Goal: Complete application form

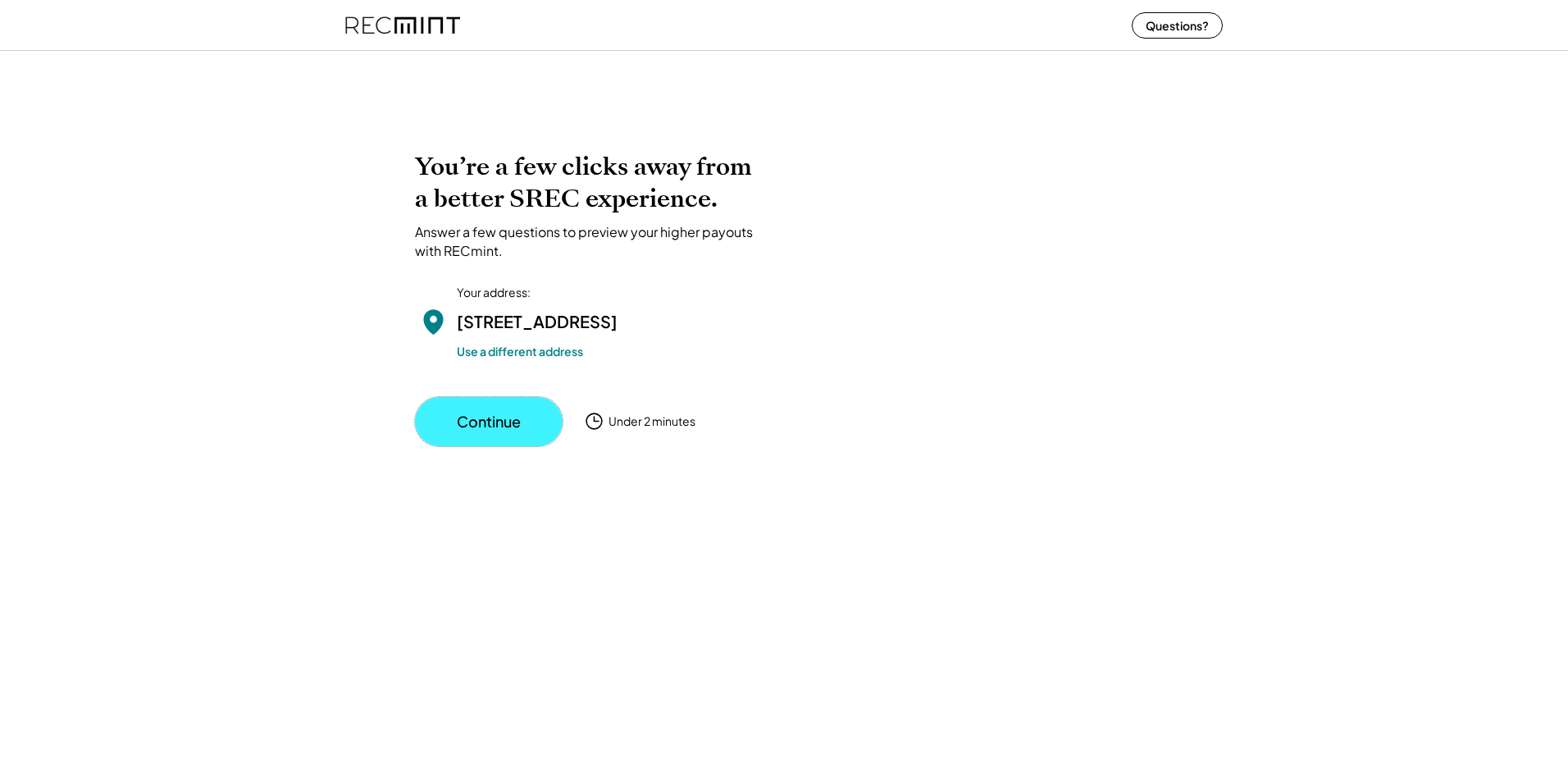
click at [468, 445] on button "Continue" at bounding box center [488, 421] width 148 height 50
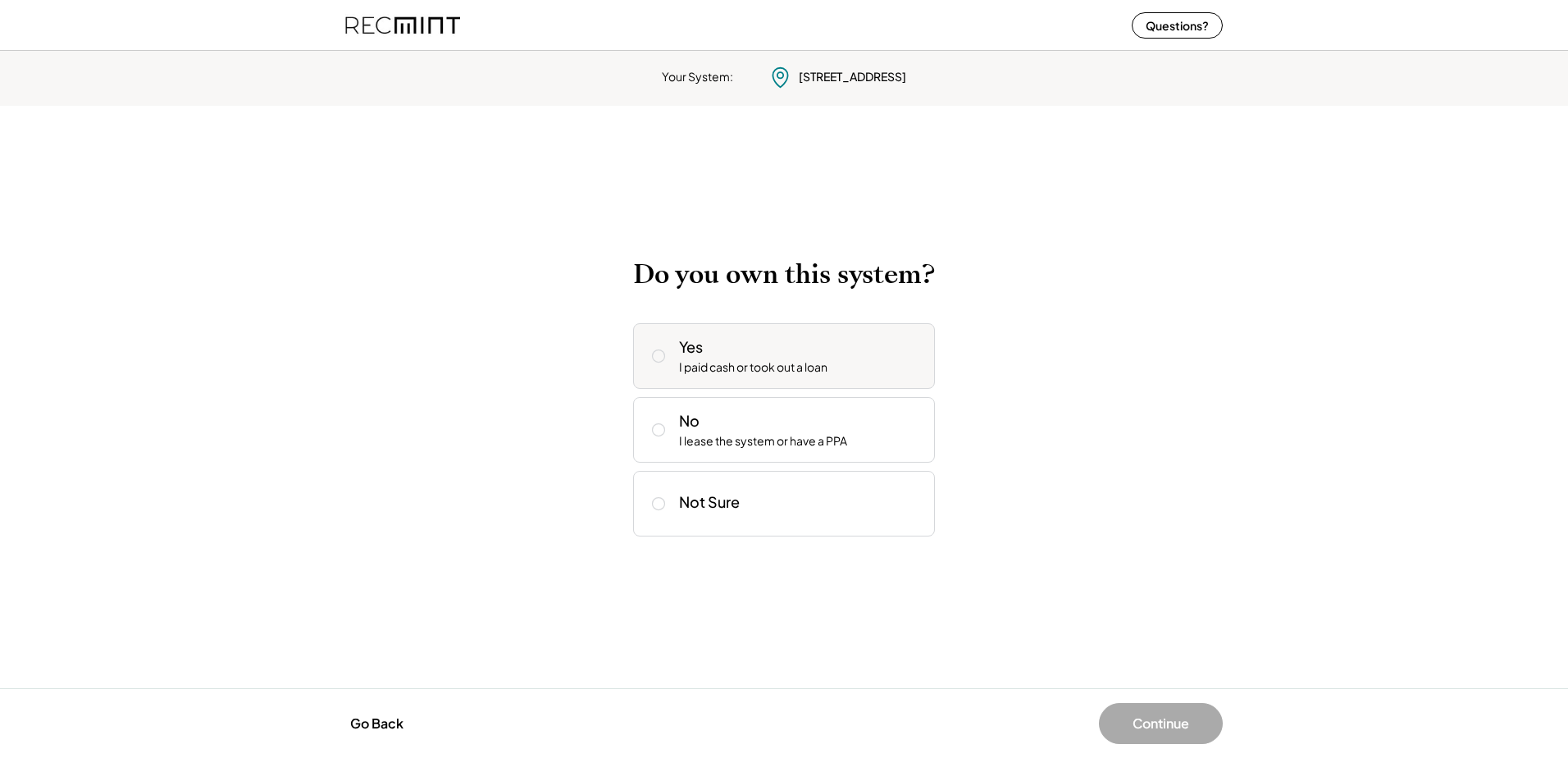
click at [730, 363] on div "I paid cash or took out a loan" at bounding box center [754, 367] width 149 height 17
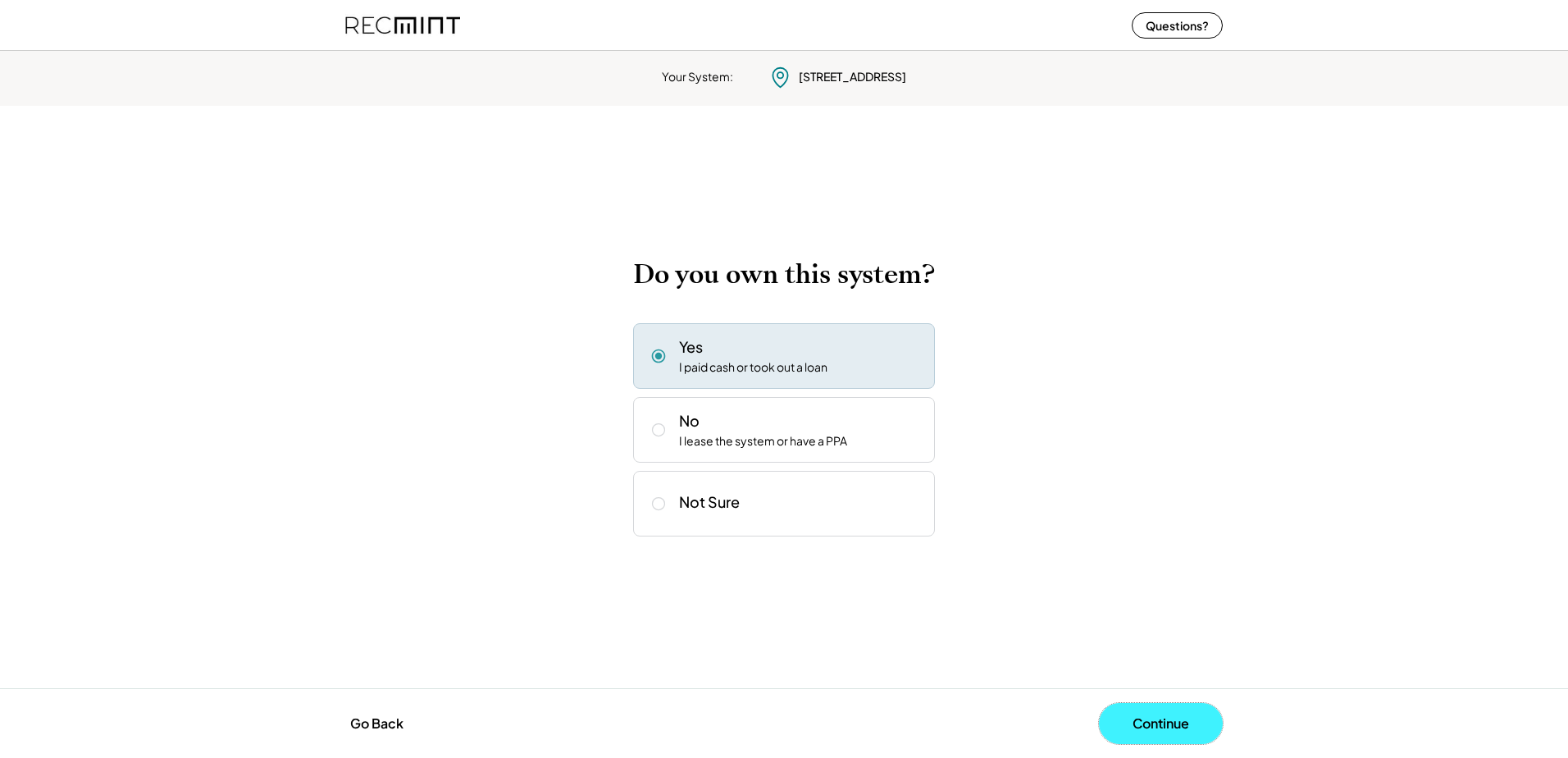
click at [1164, 725] on button "Continue" at bounding box center [1160, 723] width 124 height 41
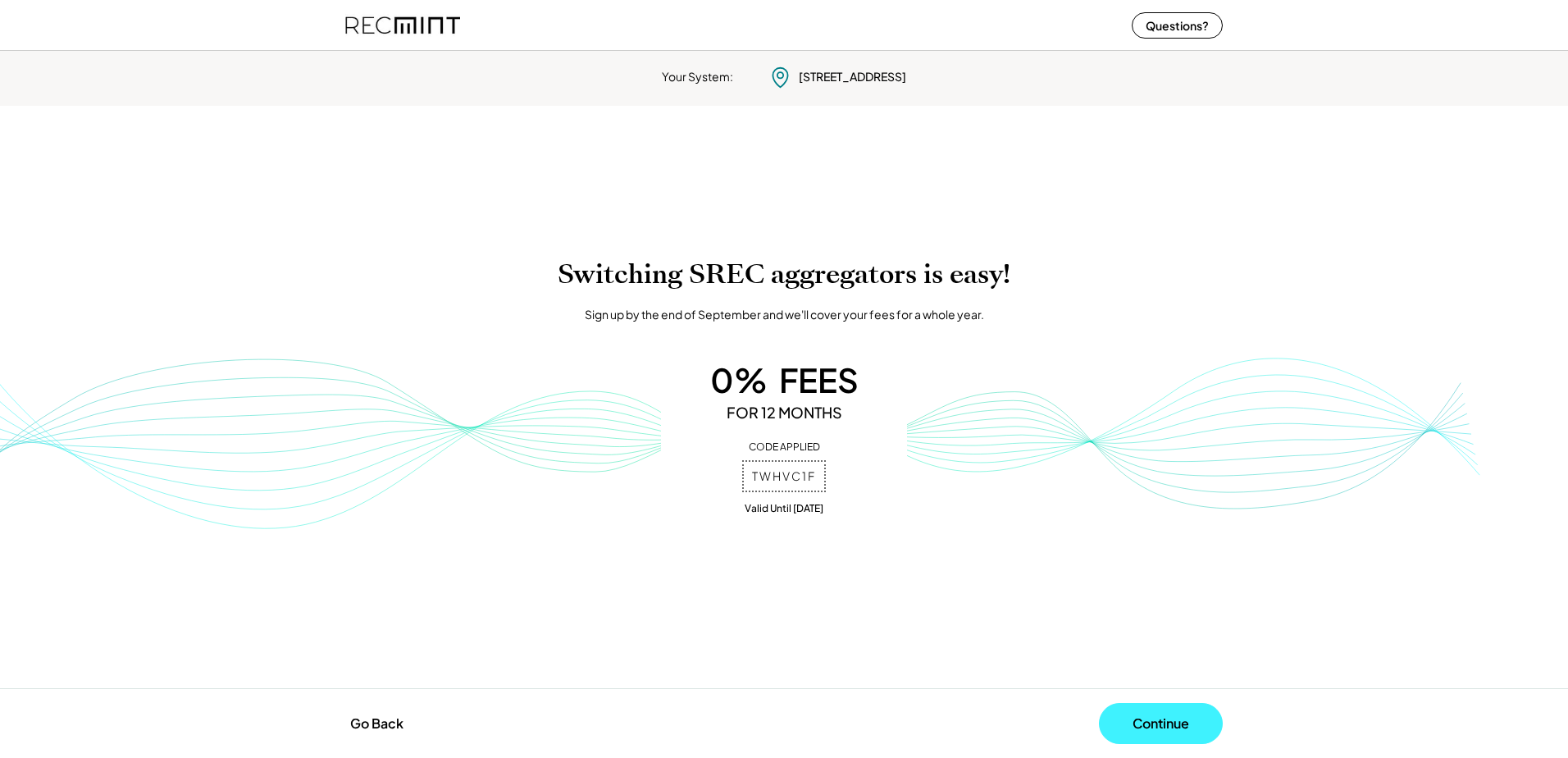
click at [1163, 720] on button "Continue" at bounding box center [1160, 723] width 124 height 41
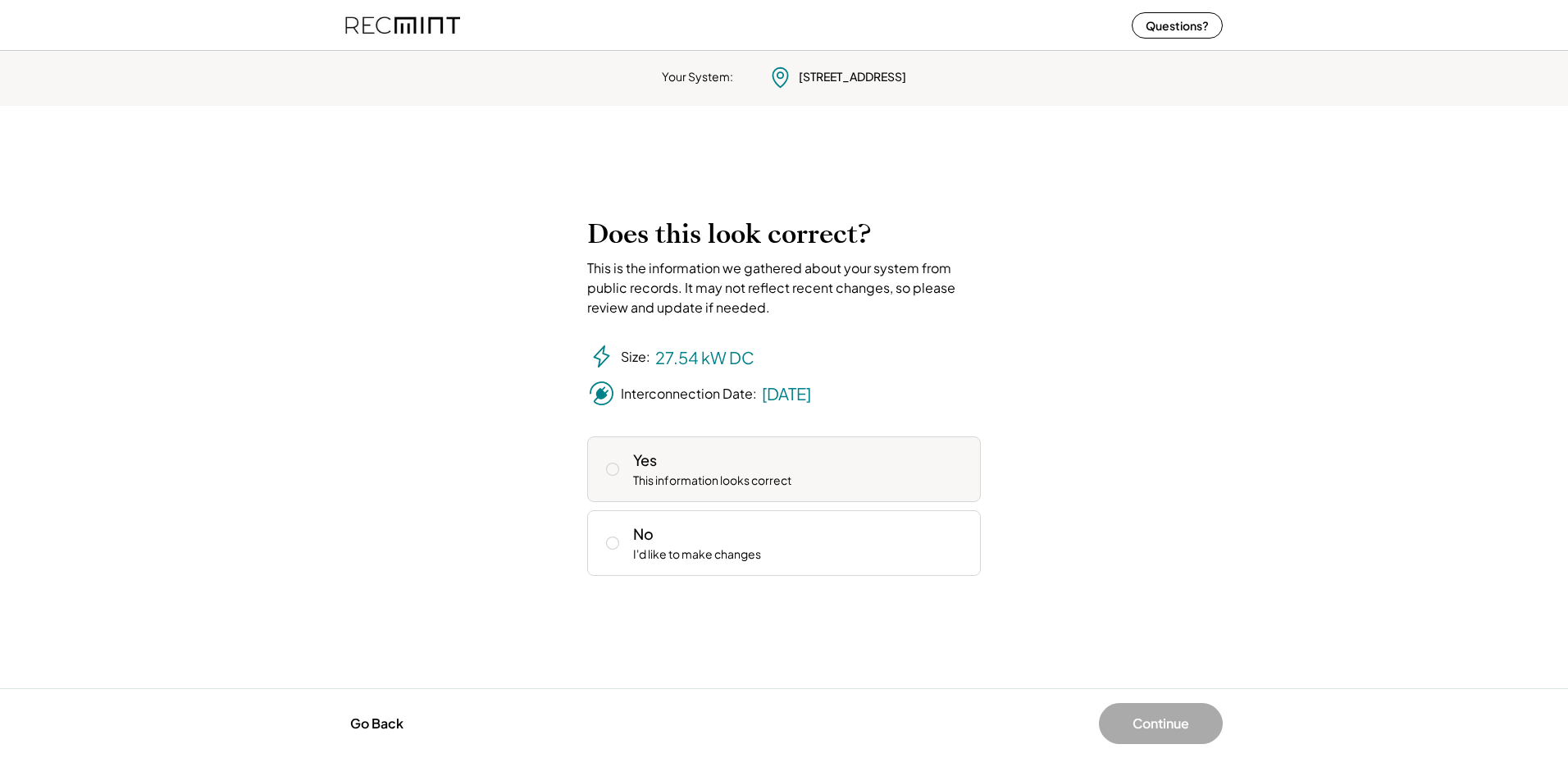
click at [699, 469] on div "Yes This information looks correct" at bounding box center [801, 469] width 335 height 39
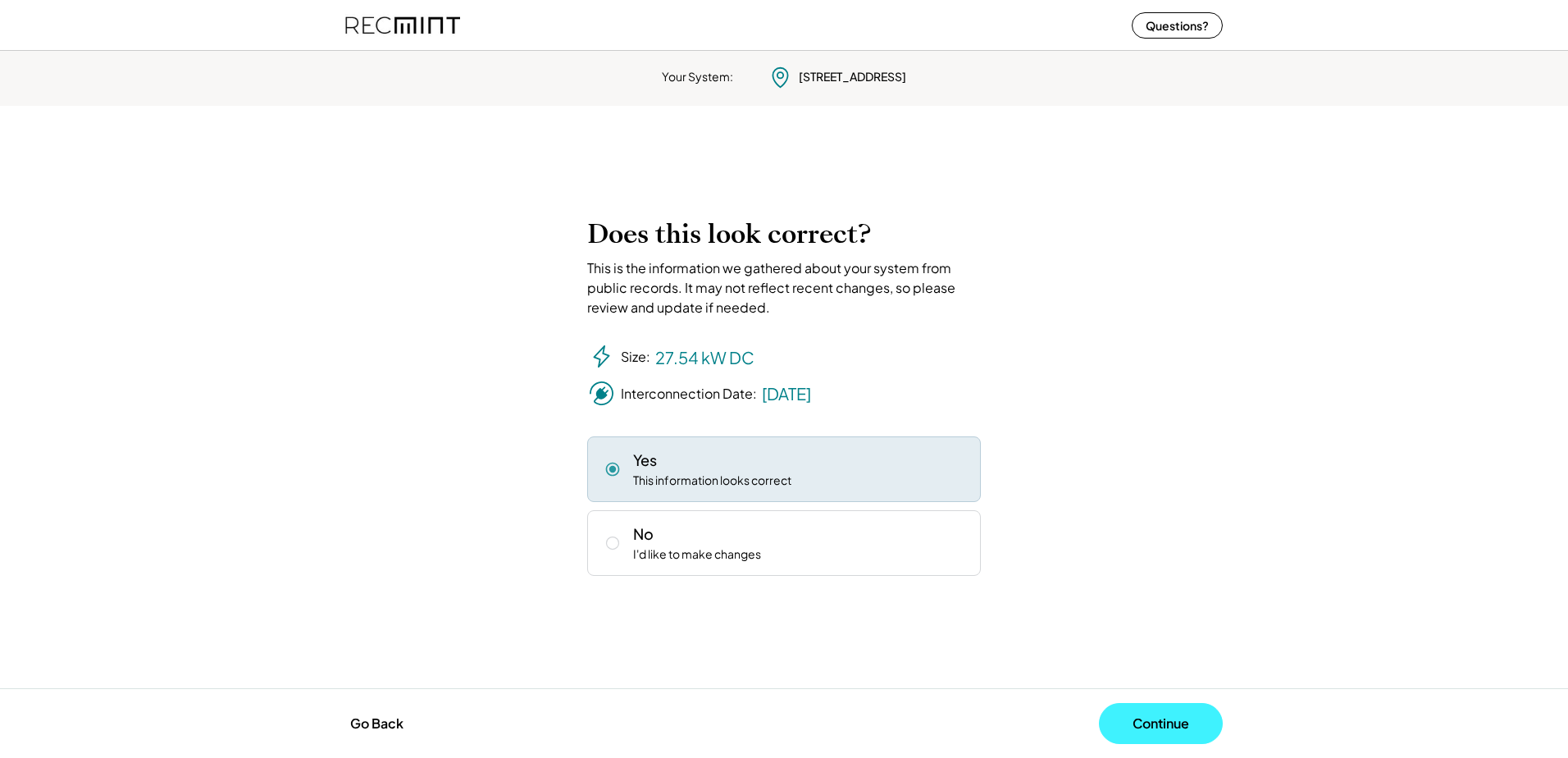
click at [1159, 725] on button "Continue" at bounding box center [1160, 723] width 124 height 41
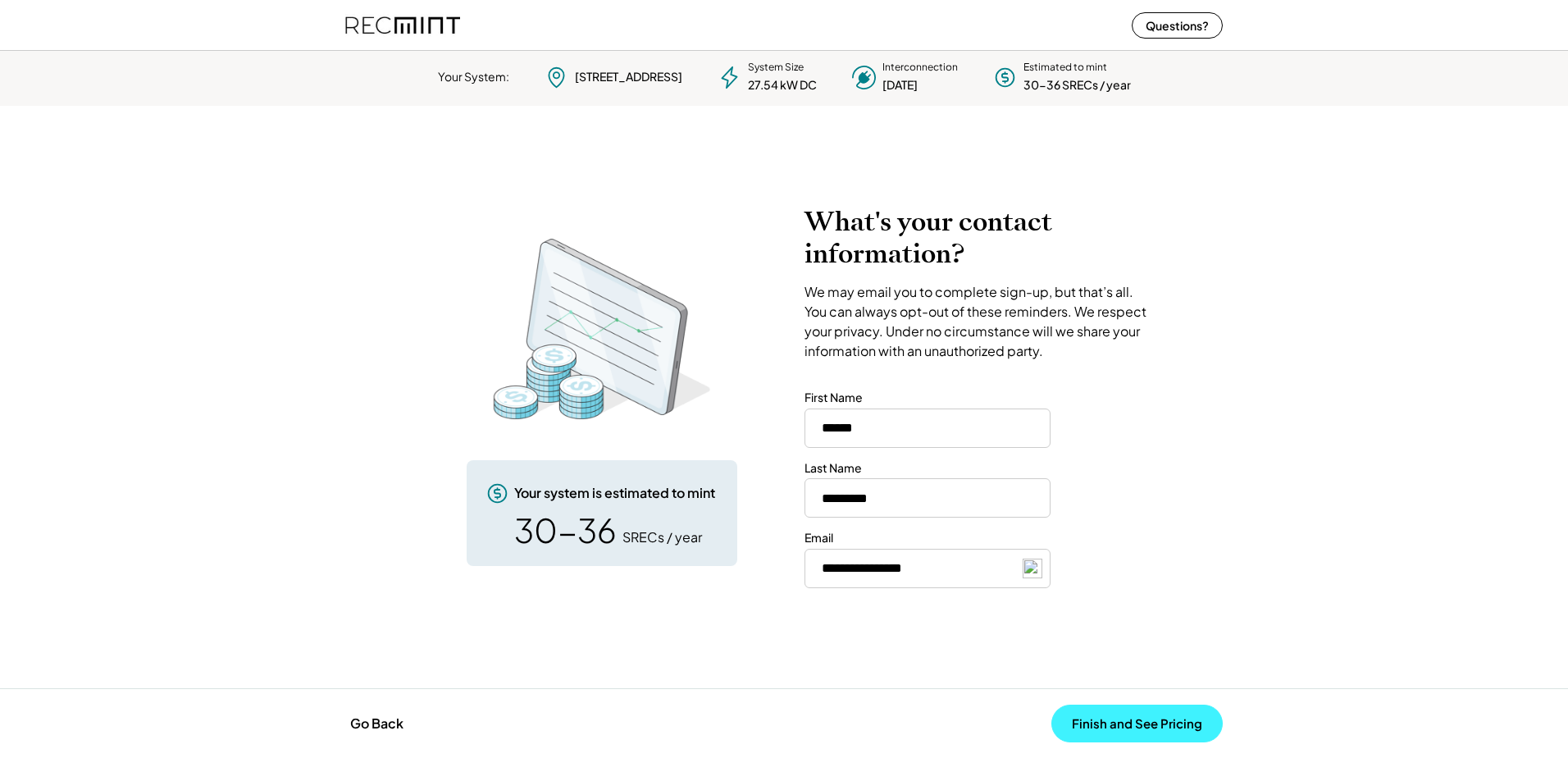
click at [1154, 719] on button "Finish and See Pricing" at bounding box center [1137, 722] width 172 height 38
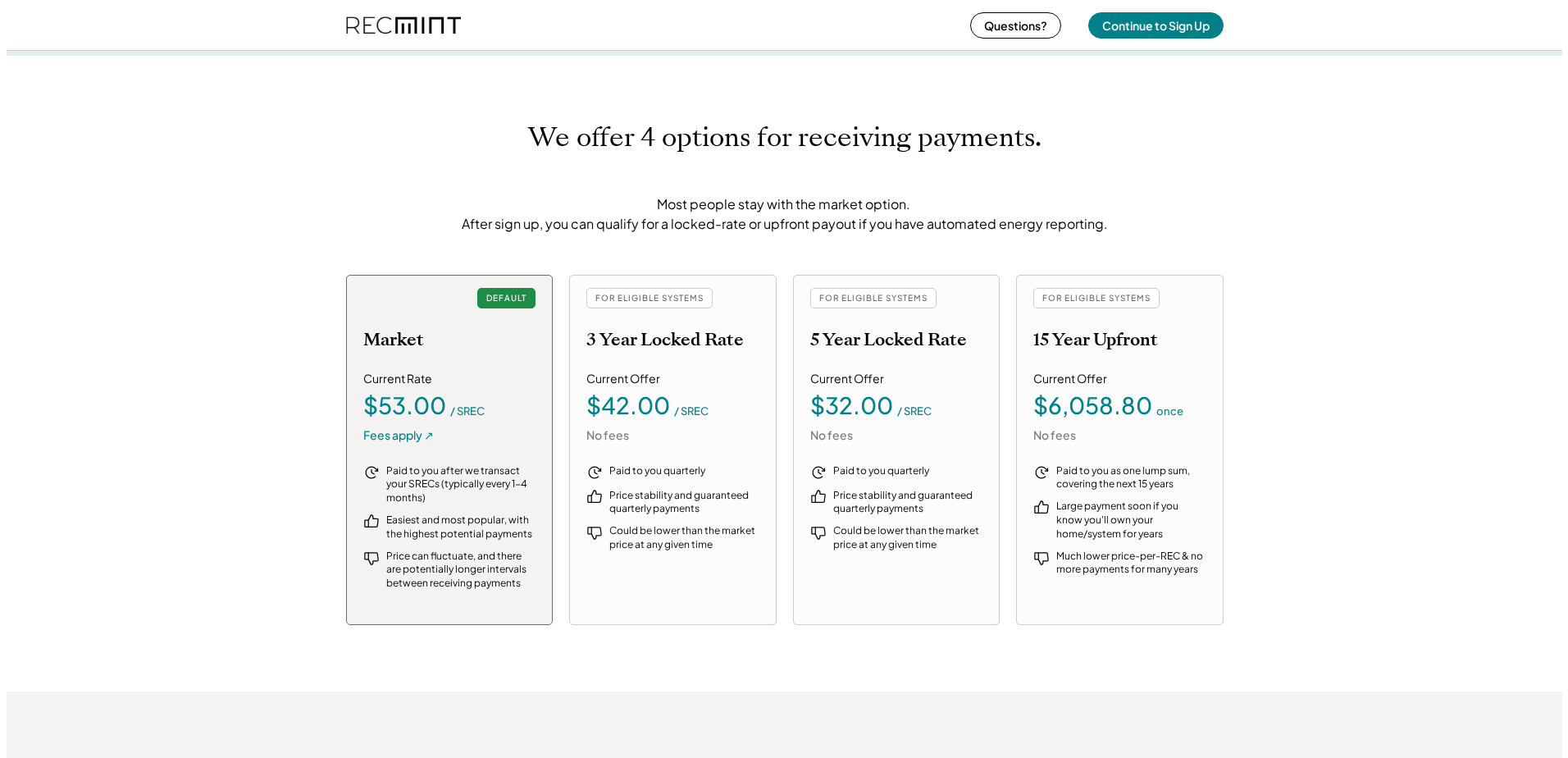
scroll to position [1640, 0]
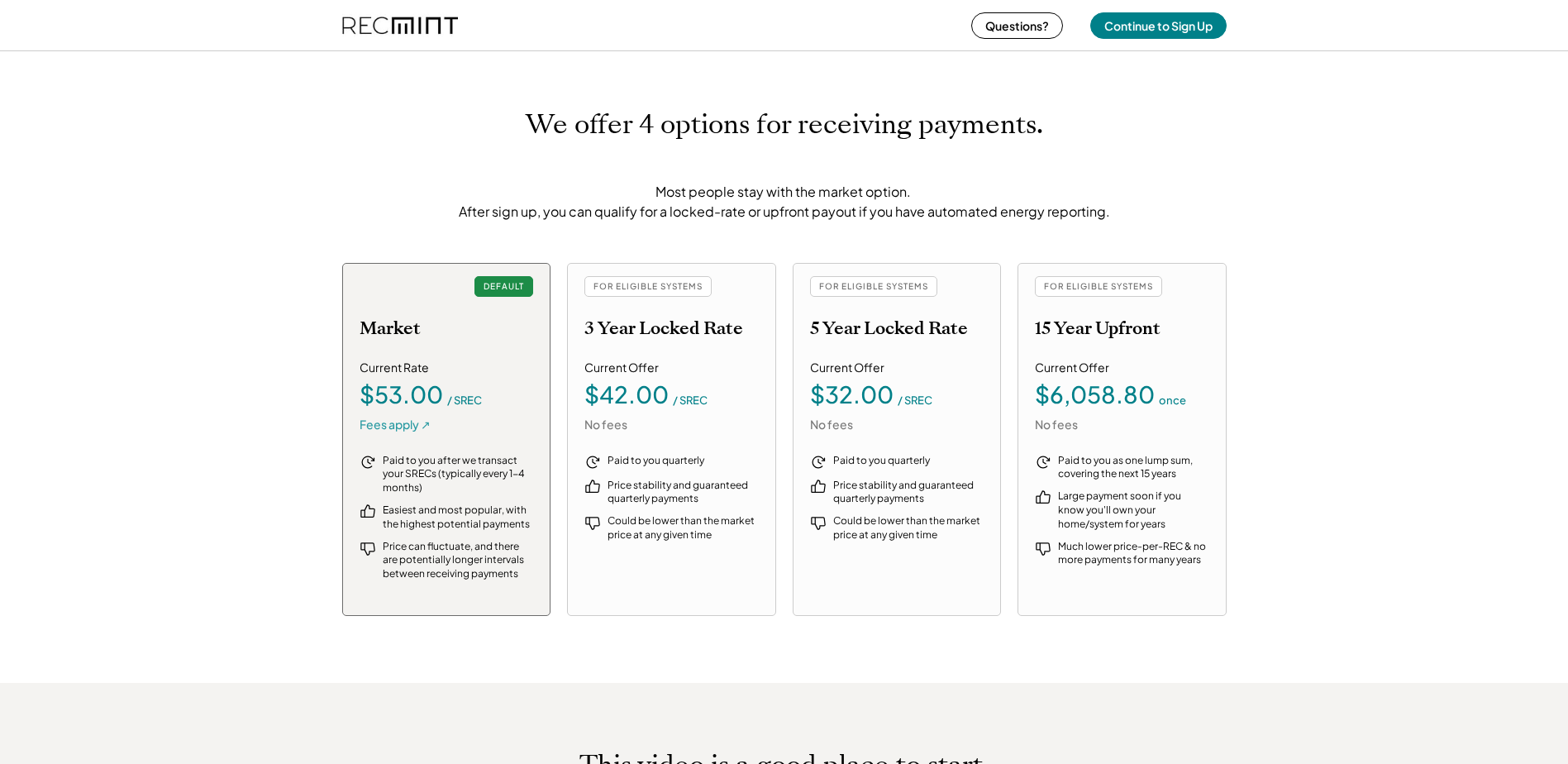
click at [405, 425] on div "Fees apply ↗" at bounding box center [395, 425] width 71 height 17
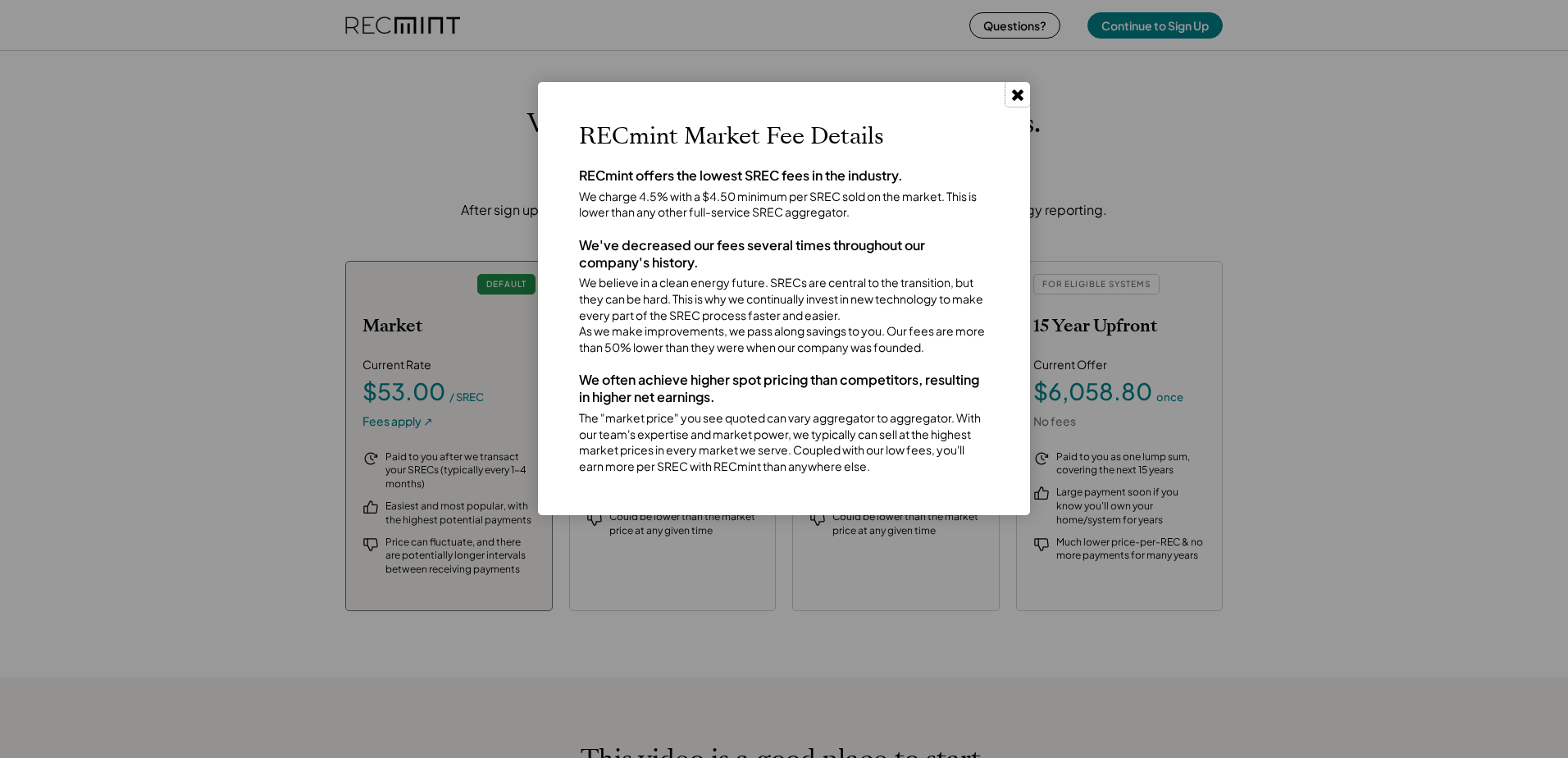
click at [1016, 97] on use at bounding box center [1017, 95] width 12 height 12
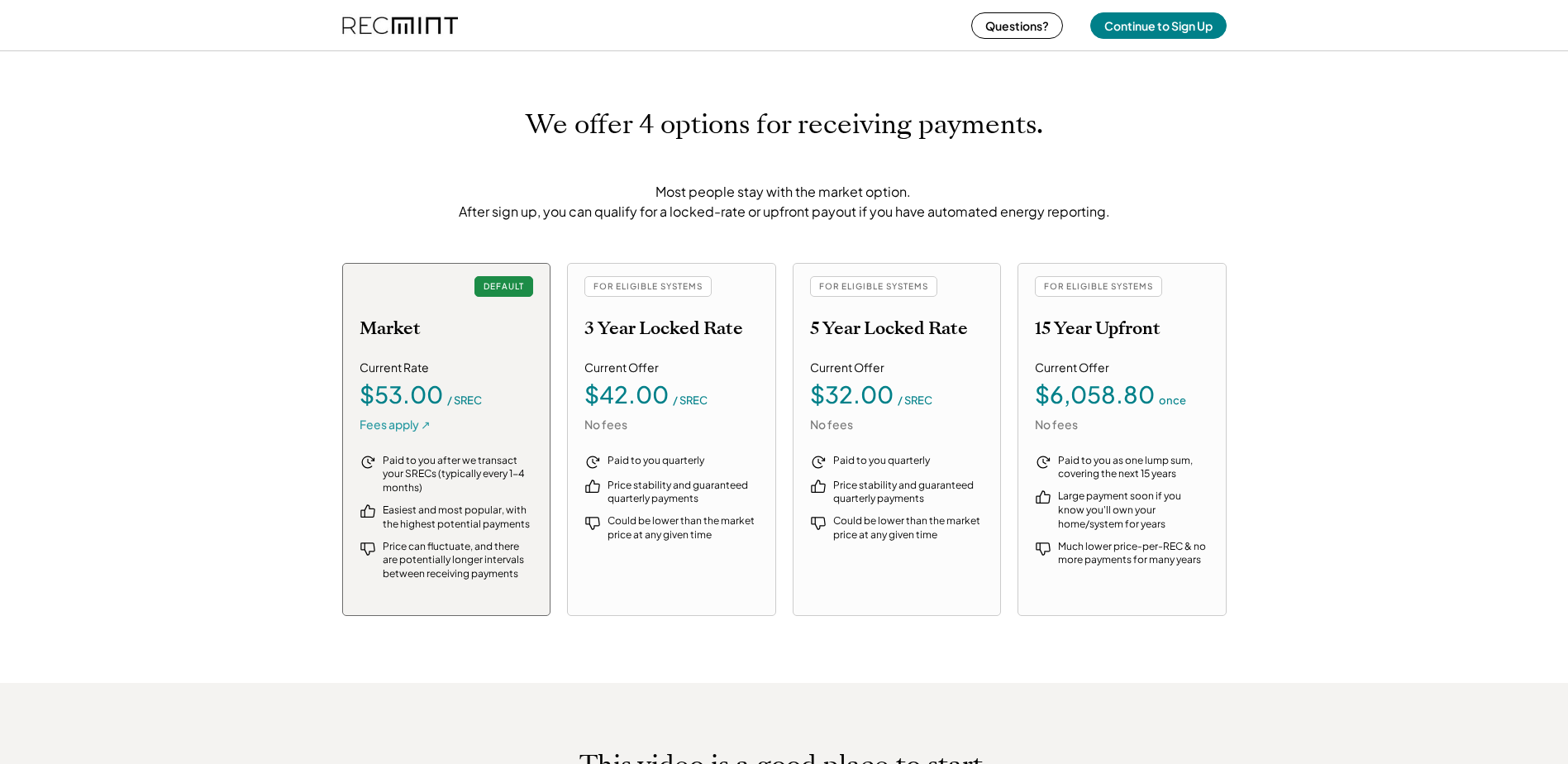
click at [398, 424] on div "Fees apply ↗" at bounding box center [395, 425] width 71 height 17
